Goal: Information Seeking & Learning: Learn about a topic

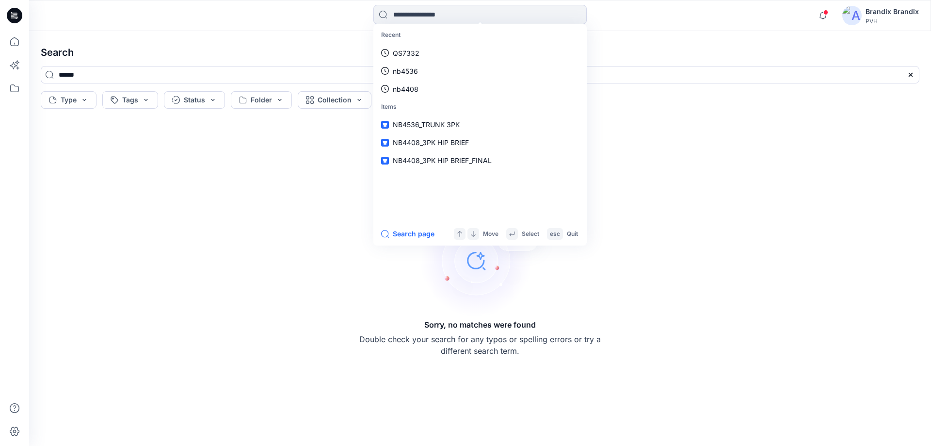
click at [905, 76] on div at bounding box center [910, 74] width 17 height 17
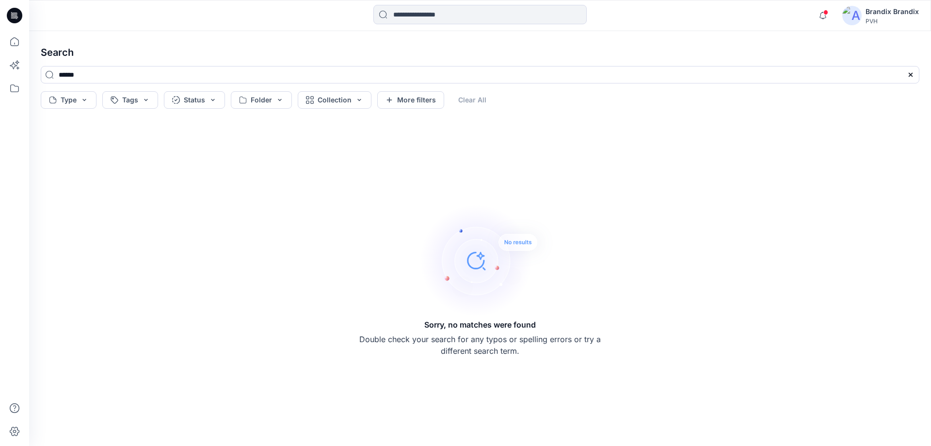
click at [915, 76] on div at bounding box center [910, 74] width 17 height 17
drag, startPoint x: 913, startPoint y: 76, endPoint x: 558, endPoint y: 69, distance: 354.5
click at [912, 76] on icon at bounding box center [911, 75] width 8 height 8
click at [18, 45] on icon at bounding box center [14, 41] width 9 height 9
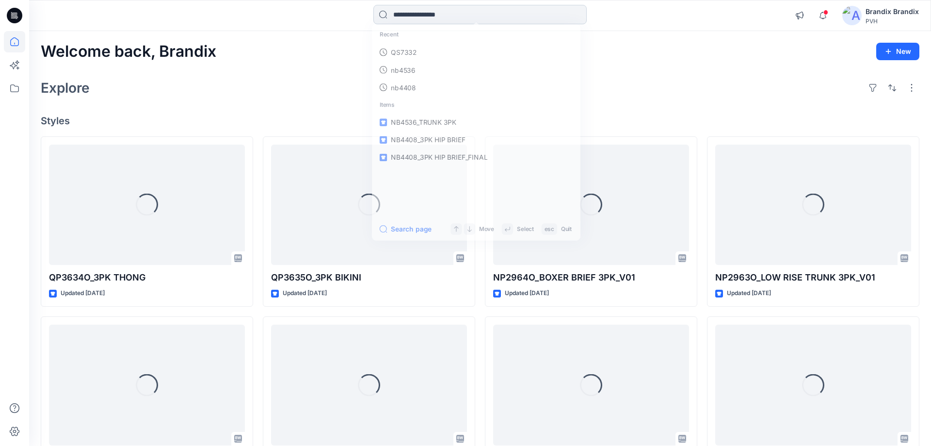
click at [401, 14] on input at bounding box center [479, 14] width 213 height 19
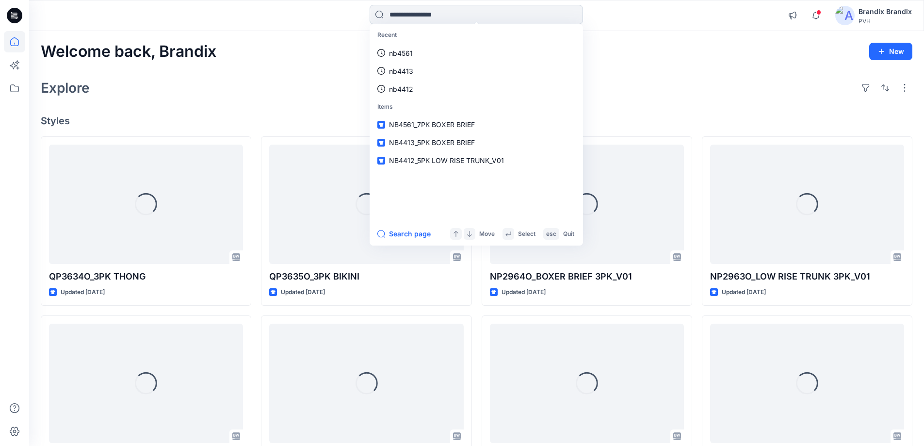
paste input "******"
type input "******"
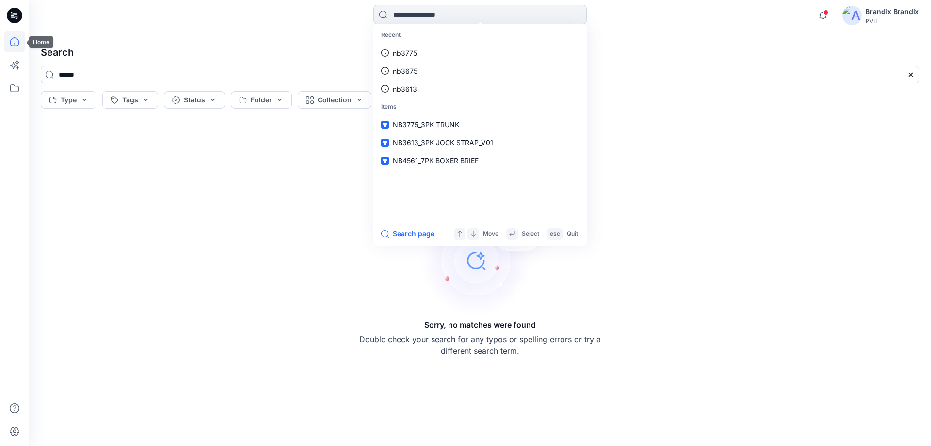
click at [10, 39] on icon at bounding box center [14, 41] width 21 height 21
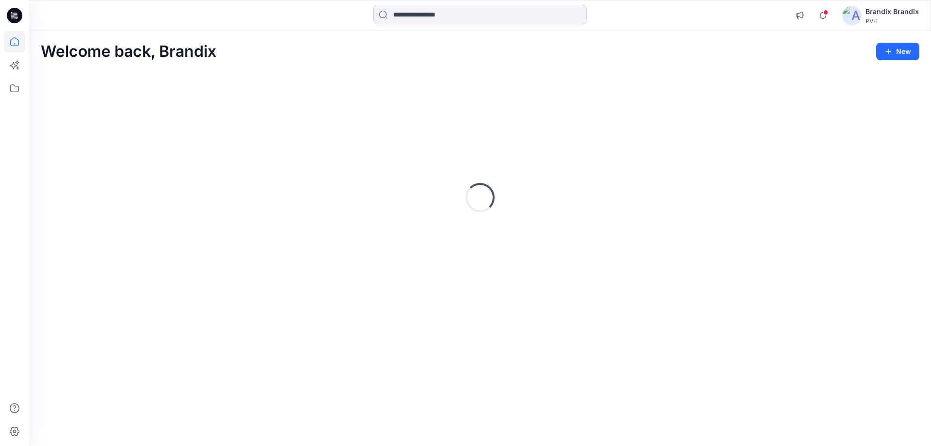
drag, startPoint x: 478, startPoint y: 8, endPoint x: 473, endPoint y: 14, distance: 7.5
click at [475, 12] on input at bounding box center [479, 14] width 213 height 19
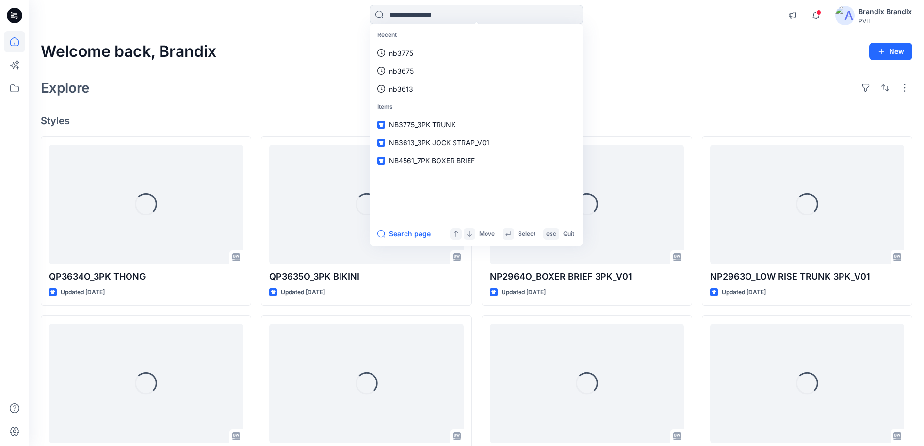
paste input "******"
type input "******"
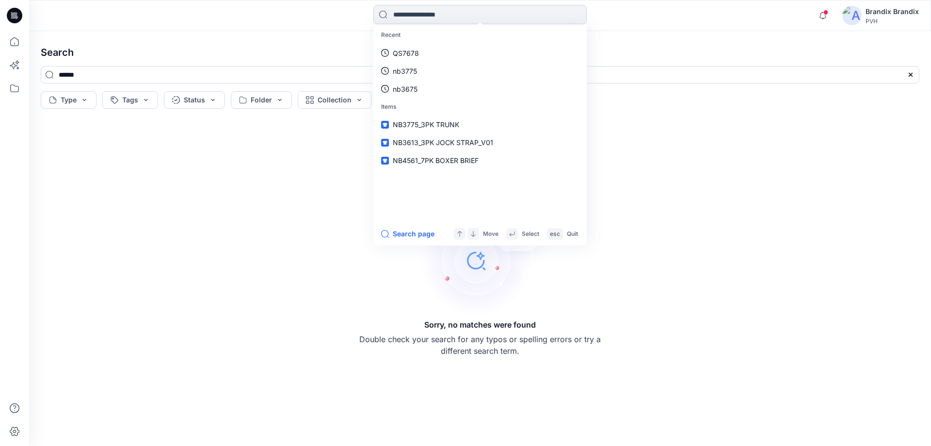
click at [429, 14] on input at bounding box center [479, 14] width 213 height 19
paste input "******"
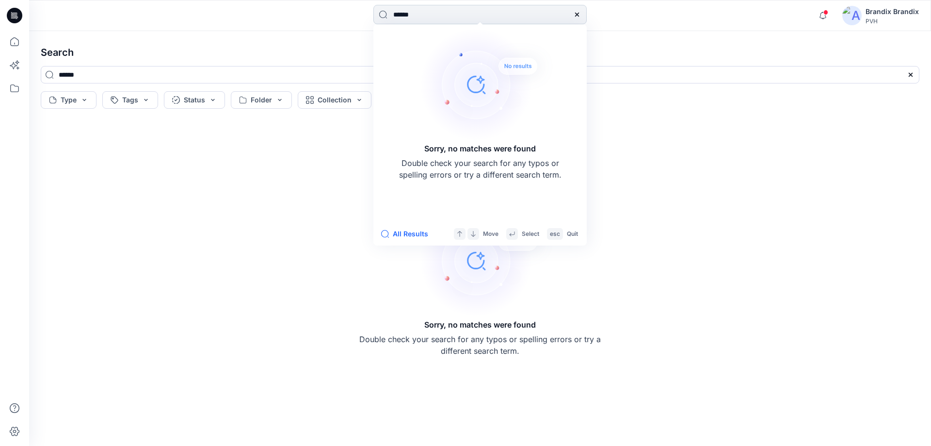
type input "******"
click at [235, 209] on div "Sorry, no matches were found Double check your search for any typos or spelling…" at bounding box center [480, 279] width 894 height 318
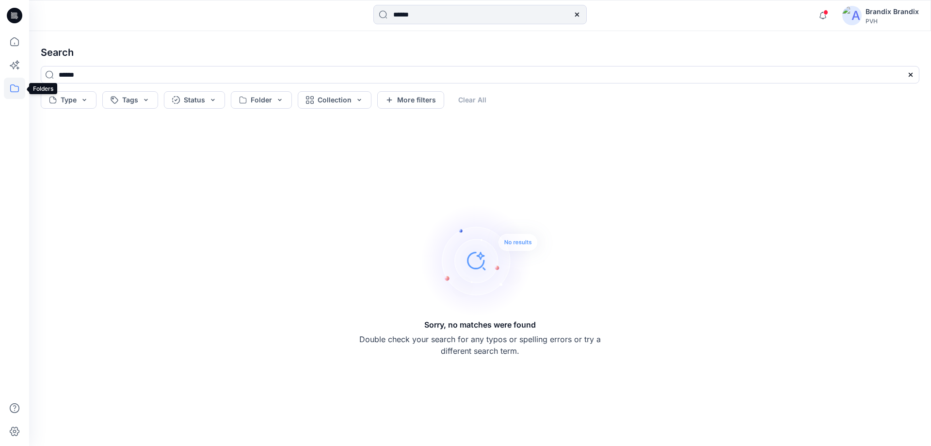
click at [20, 86] on icon at bounding box center [14, 88] width 21 height 21
click at [58, 75] on div at bounding box center [92, 75] width 111 height 19
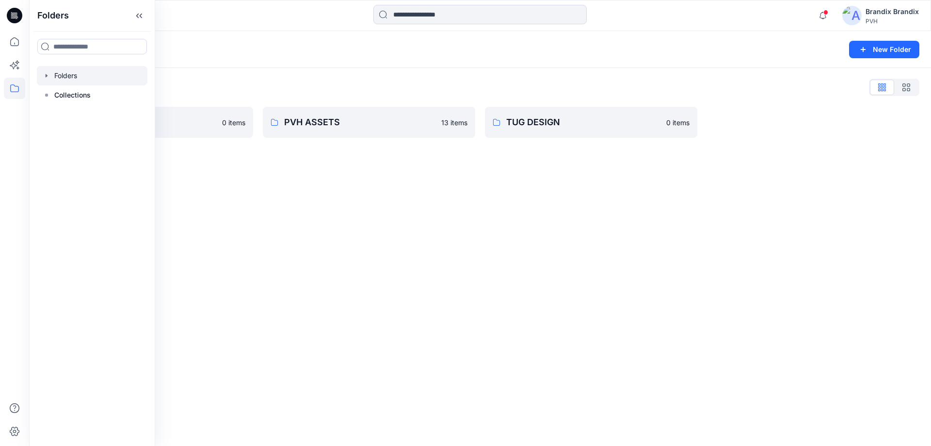
click at [532, 208] on div "Folders New Folder Folders List Brandix 0 items PVH ASSETS 13 items TUG DESIGN …" at bounding box center [480, 238] width 902 height 415
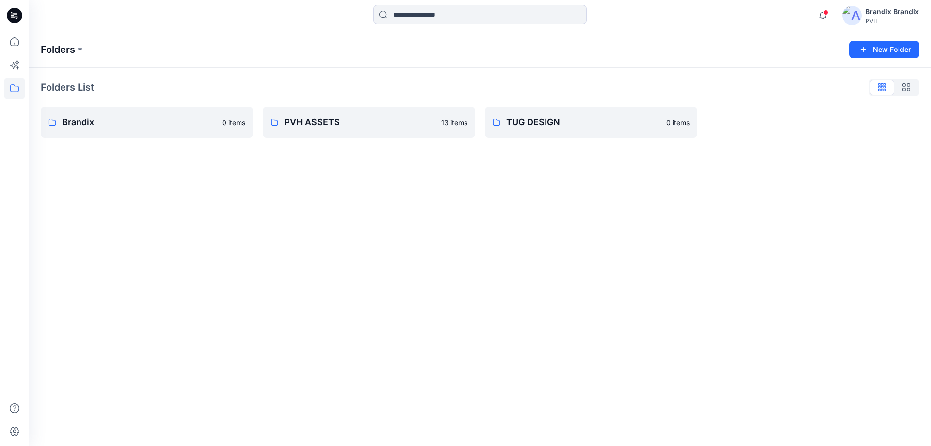
click at [58, 51] on p "Folders" at bounding box center [58, 50] width 34 height 14
click at [79, 47] on button at bounding box center [80, 50] width 10 height 14
click at [57, 120] on p "Brandix" at bounding box center [60, 119] width 24 height 12
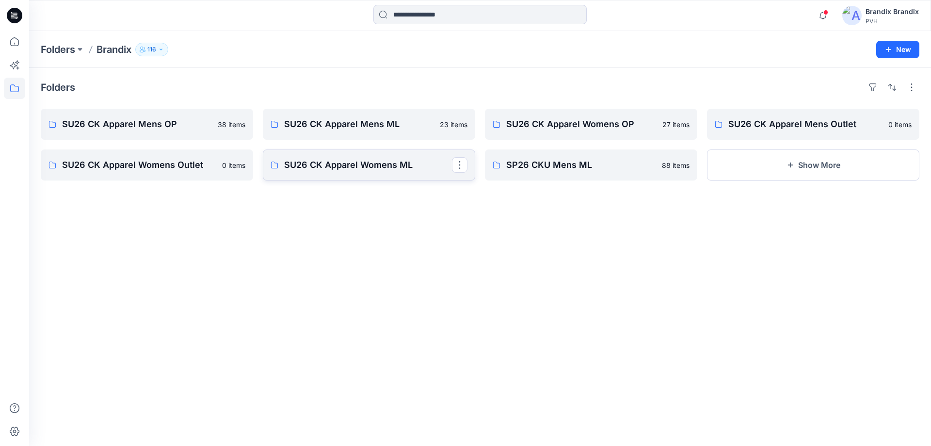
click at [335, 171] on p "SU26 CK Apparel Womens ML" at bounding box center [368, 165] width 168 height 14
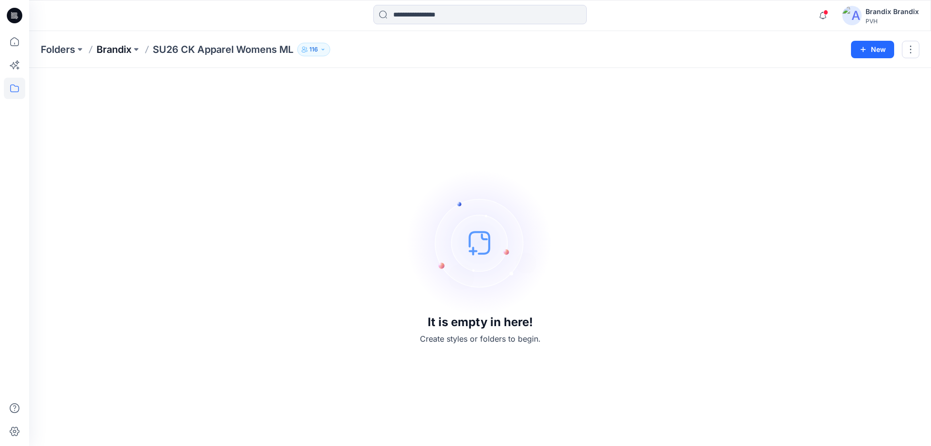
click at [122, 51] on p "Brandix" at bounding box center [113, 50] width 35 height 14
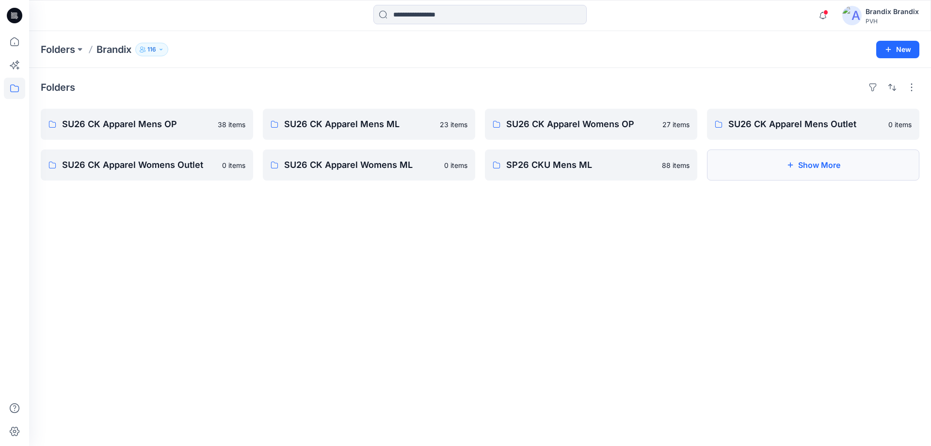
click at [752, 166] on button "Show More" at bounding box center [813, 164] width 212 height 31
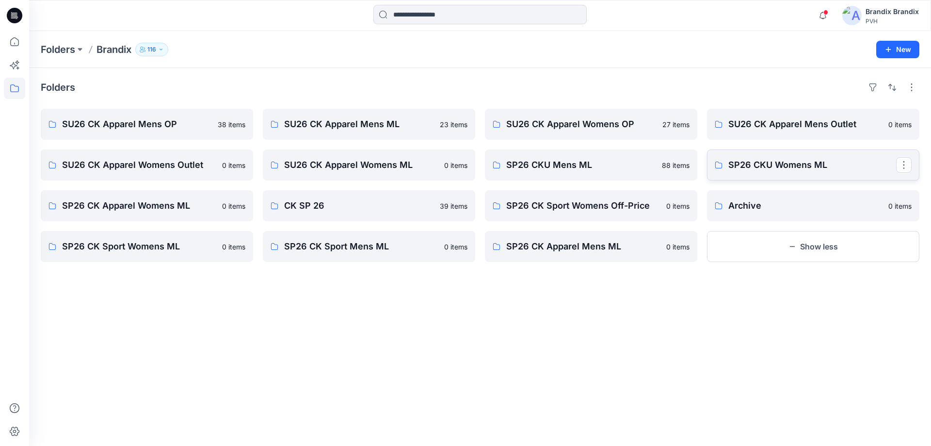
click at [768, 161] on p "SP26 CKU Womens ML" at bounding box center [812, 165] width 168 height 14
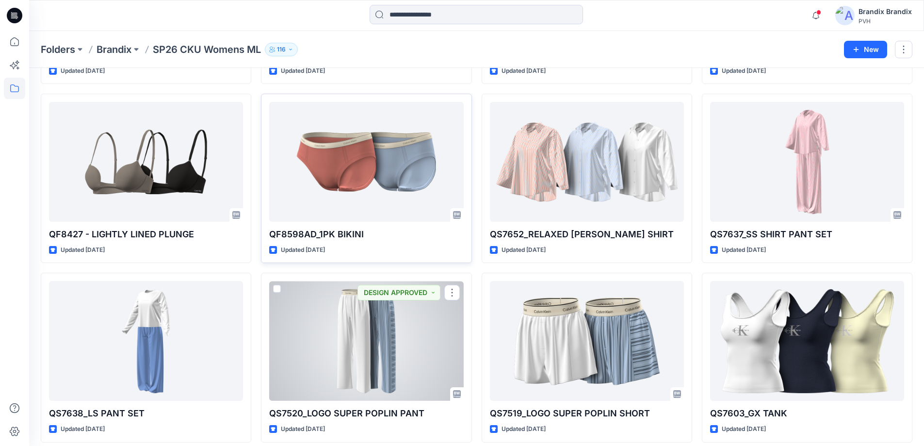
scroll to position [237, 0]
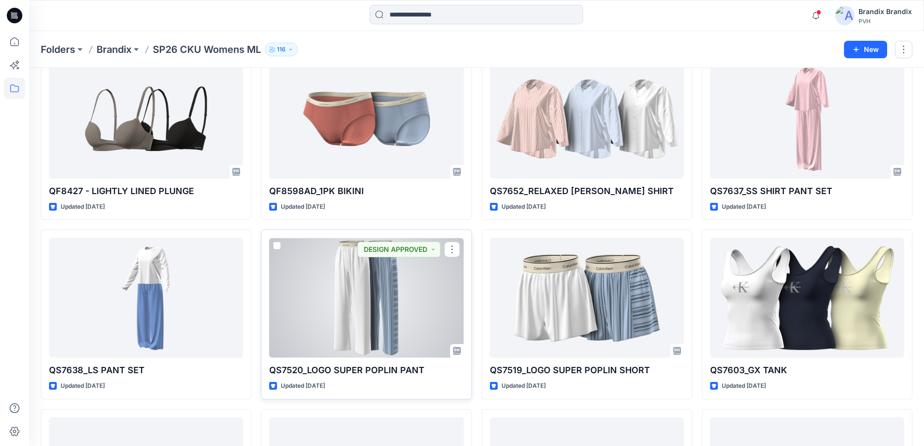
click at [375, 292] on div at bounding box center [366, 298] width 194 height 120
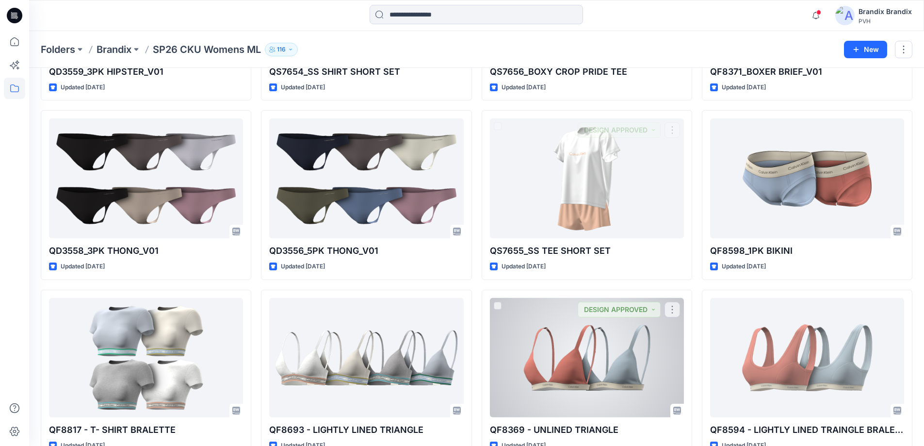
scroll to position [1311, 0]
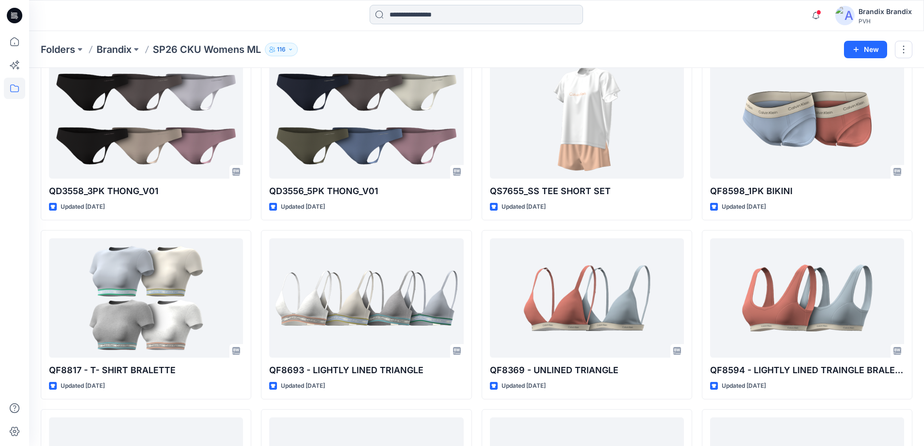
click at [488, 16] on input at bounding box center [475, 14] width 213 height 19
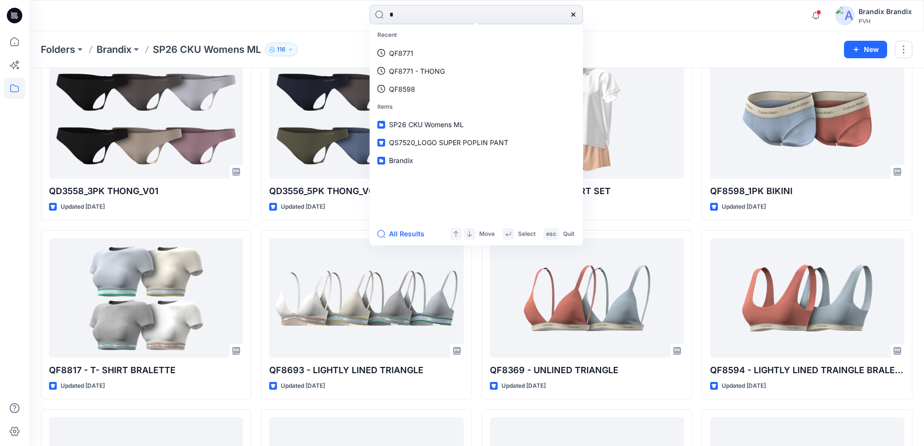
type input "**"
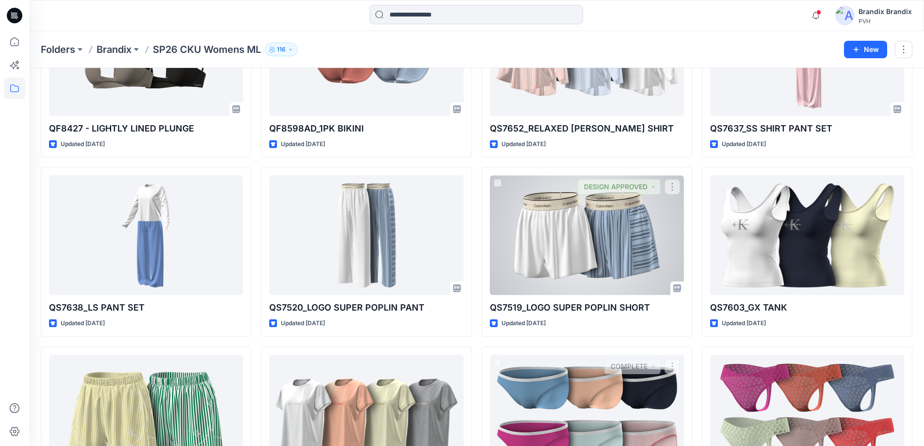
scroll to position [299, 0]
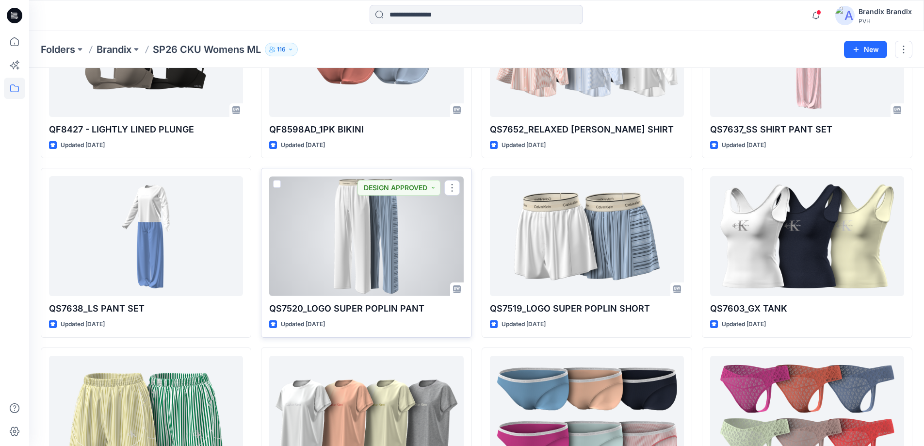
click at [400, 257] on div at bounding box center [366, 236] width 194 height 120
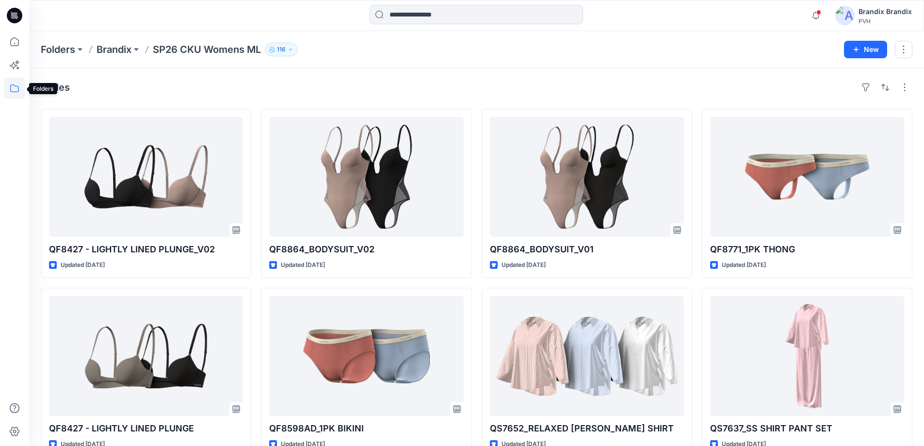
click at [10, 94] on icon at bounding box center [14, 88] width 21 height 21
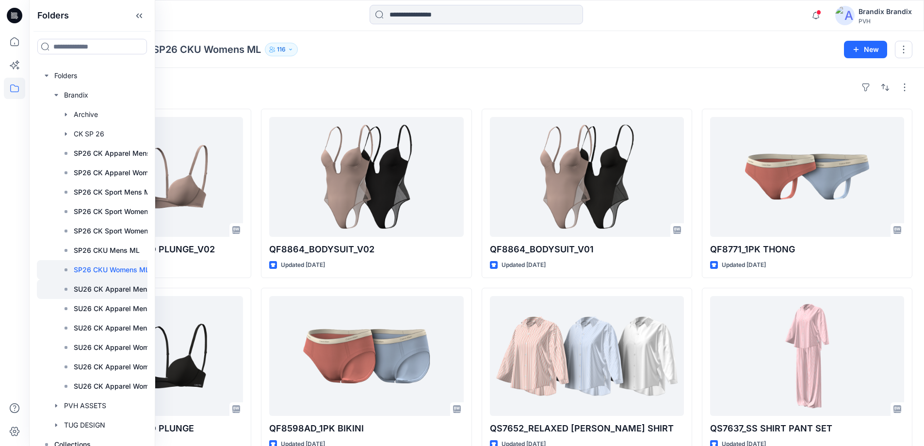
drag, startPoint x: 99, startPoint y: 285, endPoint x: 89, endPoint y: 292, distance: 12.2
drag, startPoint x: 89, startPoint y: 292, endPoint x: 344, endPoint y: 67, distance: 339.8
click at [344, 67] on div "Folders Brandix SP26 CKU Womens ML 116 New" at bounding box center [476, 49] width 895 height 37
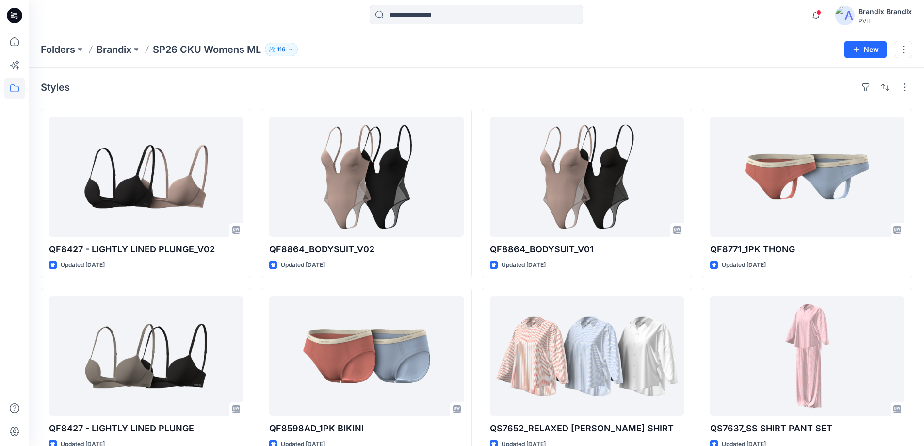
click at [112, 51] on p "Brandix" at bounding box center [113, 50] width 35 height 14
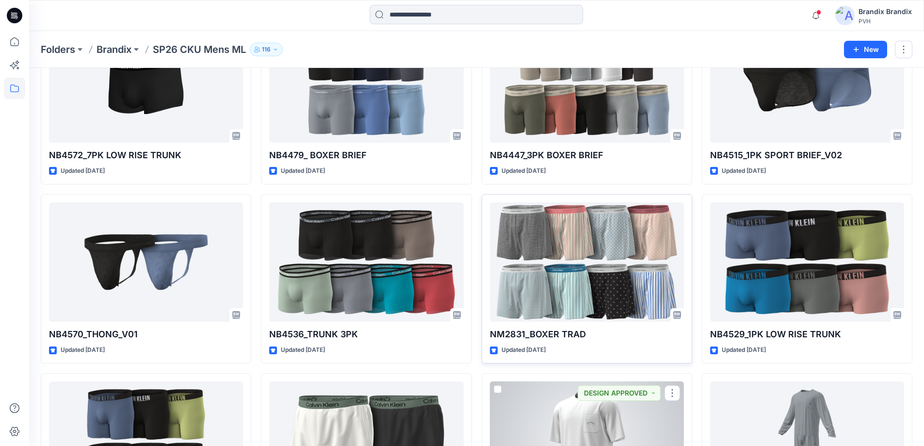
scroll to position [625, 0]
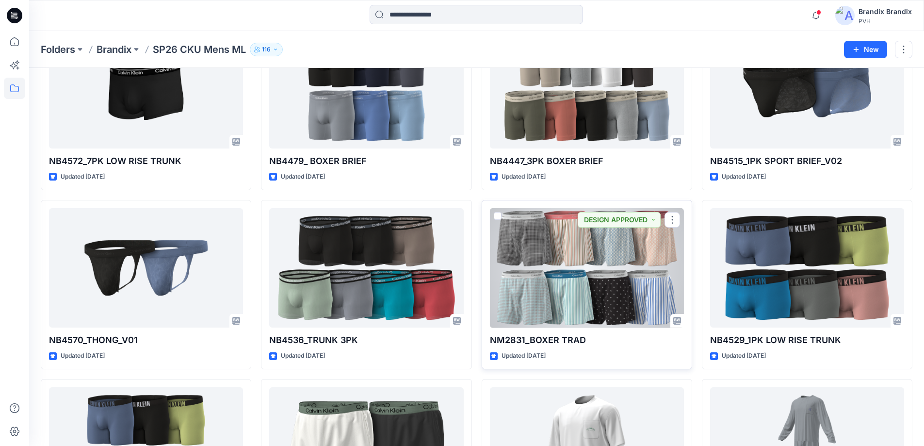
click at [567, 291] on div at bounding box center [587, 268] width 194 height 120
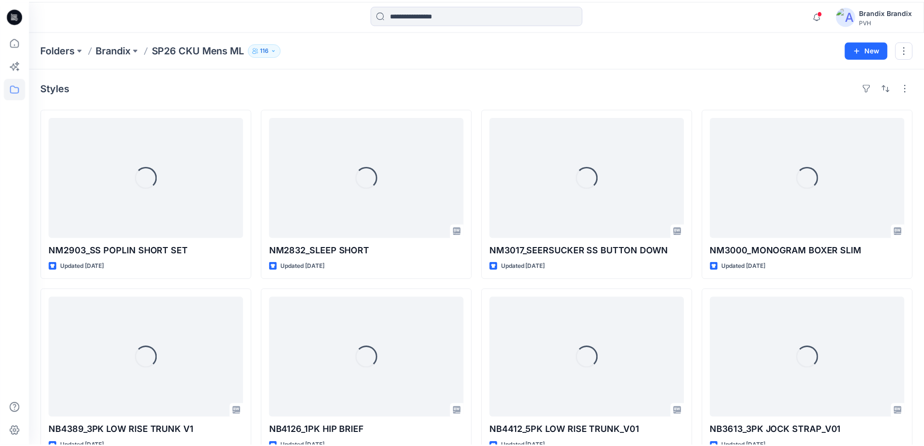
scroll to position [625, 0]
